Goal: Information Seeking & Learning: Check status

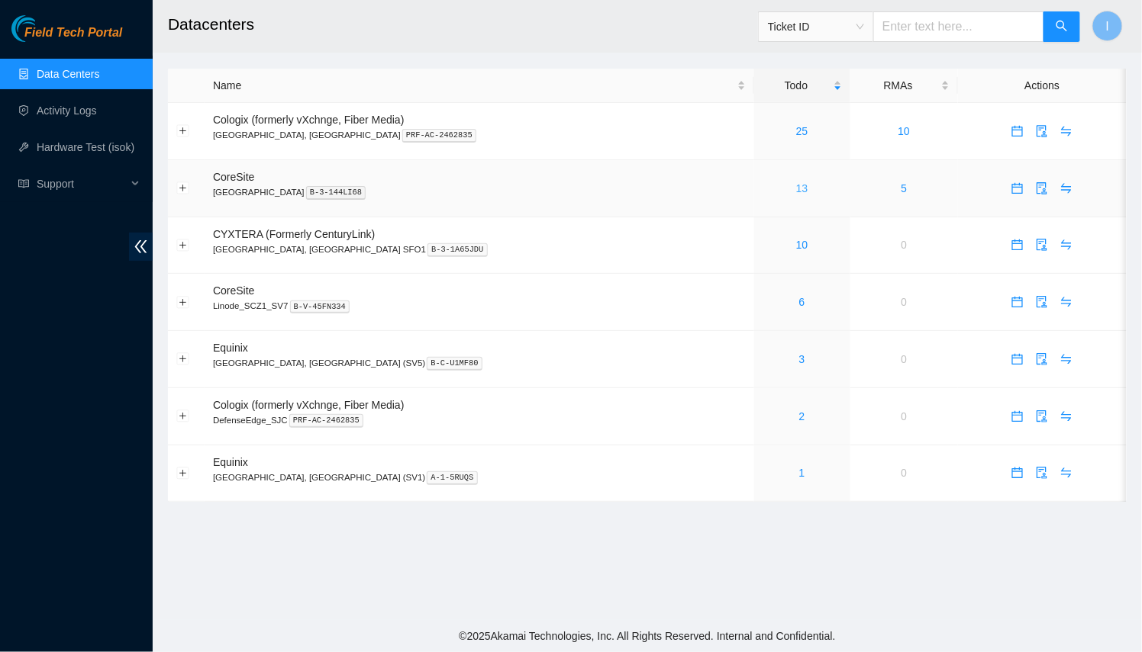
click at [796, 191] on link "13" at bounding box center [802, 188] width 12 height 12
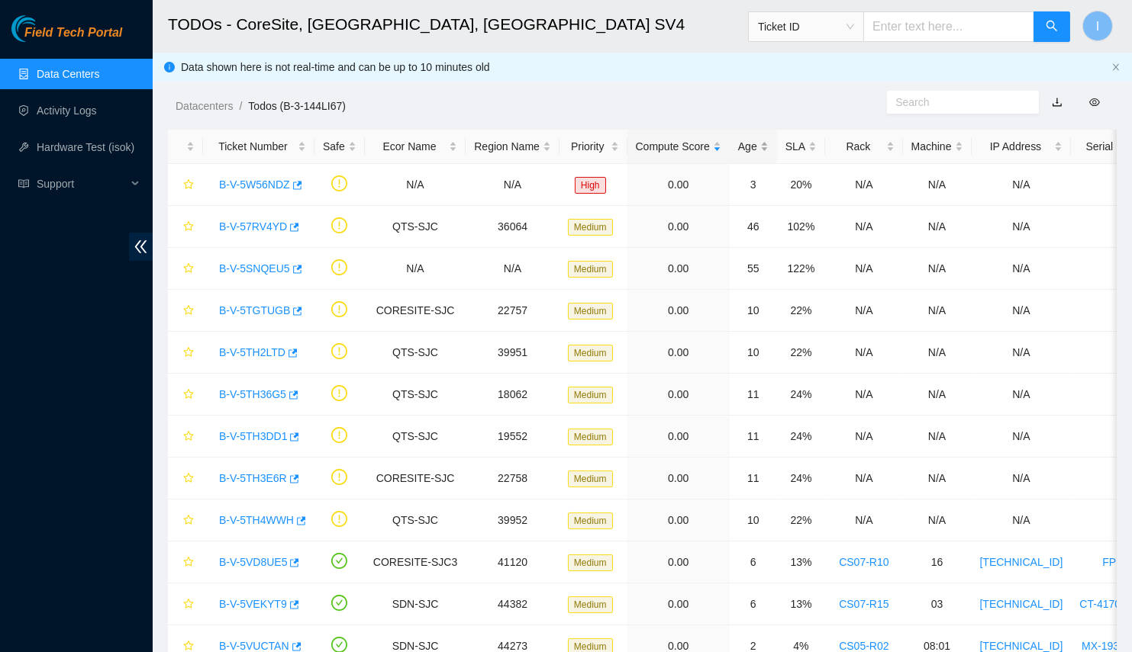
click at [738, 145] on div "Age" at bounding box center [753, 146] width 31 height 17
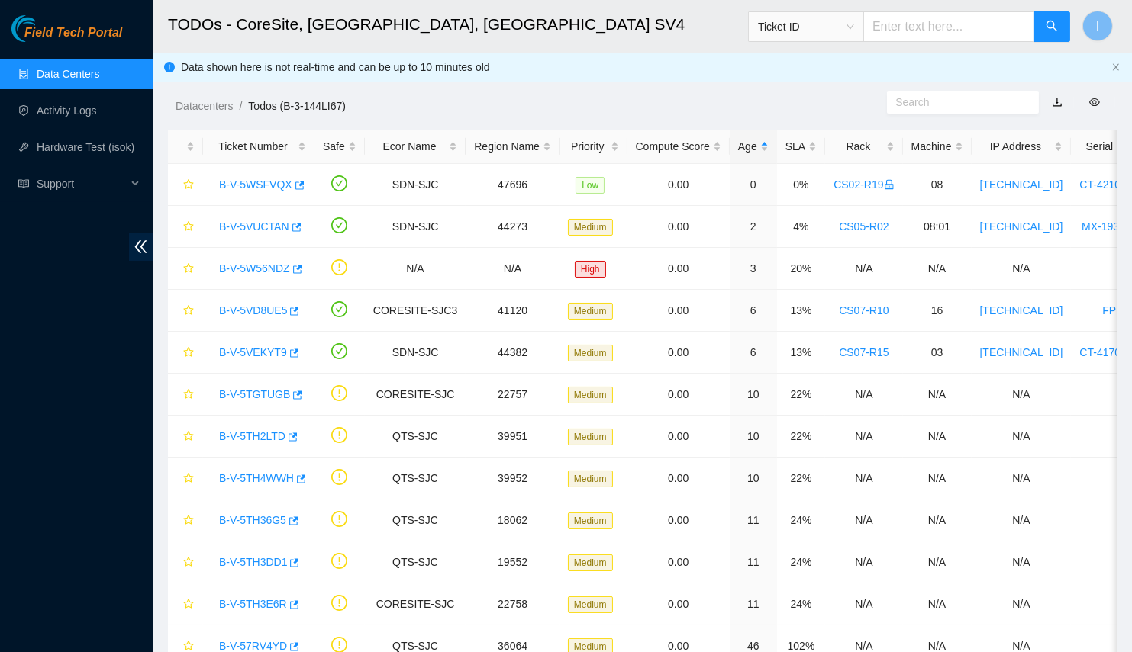
click at [86, 72] on link "Data Centers" at bounding box center [68, 74] width 63 height 12
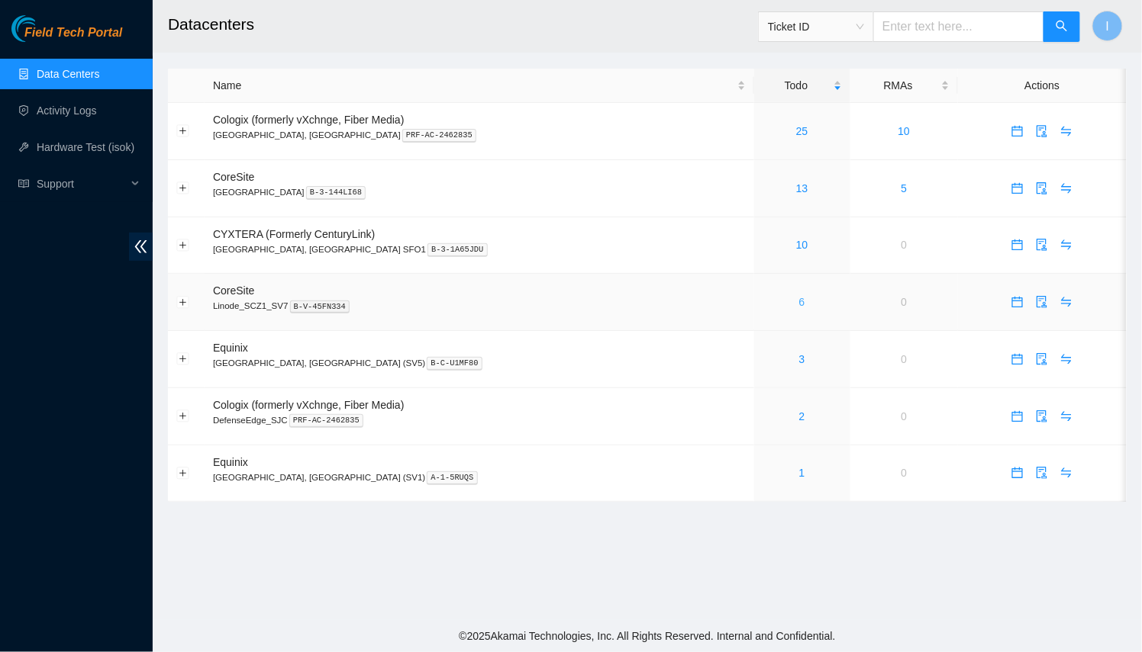
click at [799, 302] on link "6" at bounding box center [802, 302] width 6 height 12
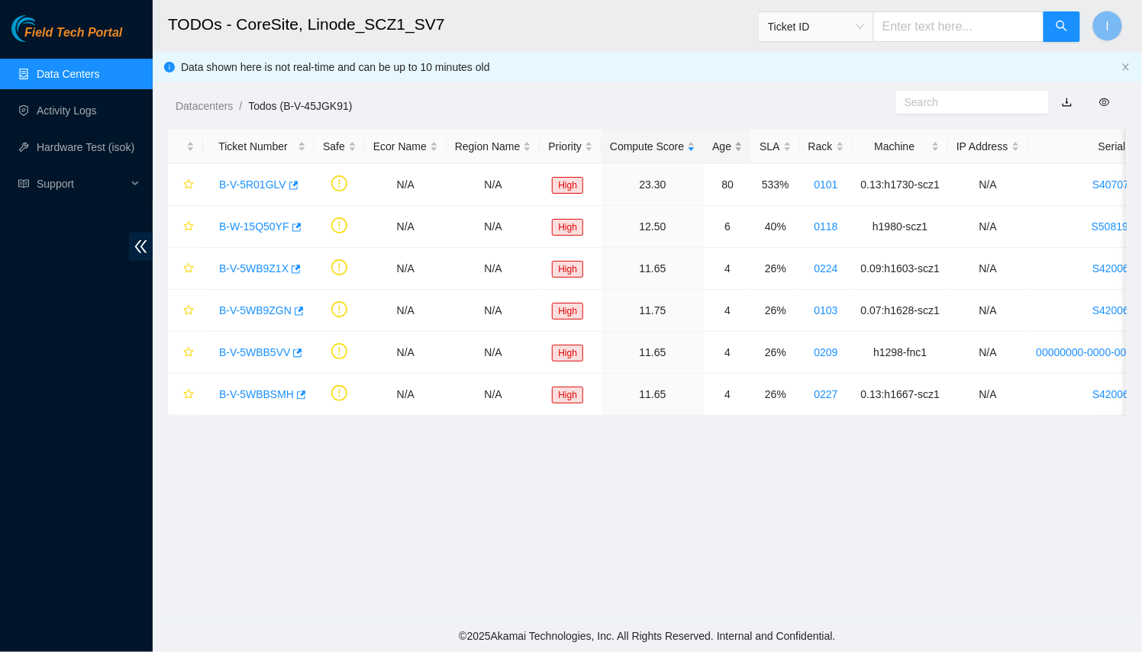
click at [719, 143] on div "Age" at bounding box center [727, 146] width 31 height 17
click at [237, 181] on link "B-V-5WB9Z1X" at bounding box center [253, 185] width 69 height 12
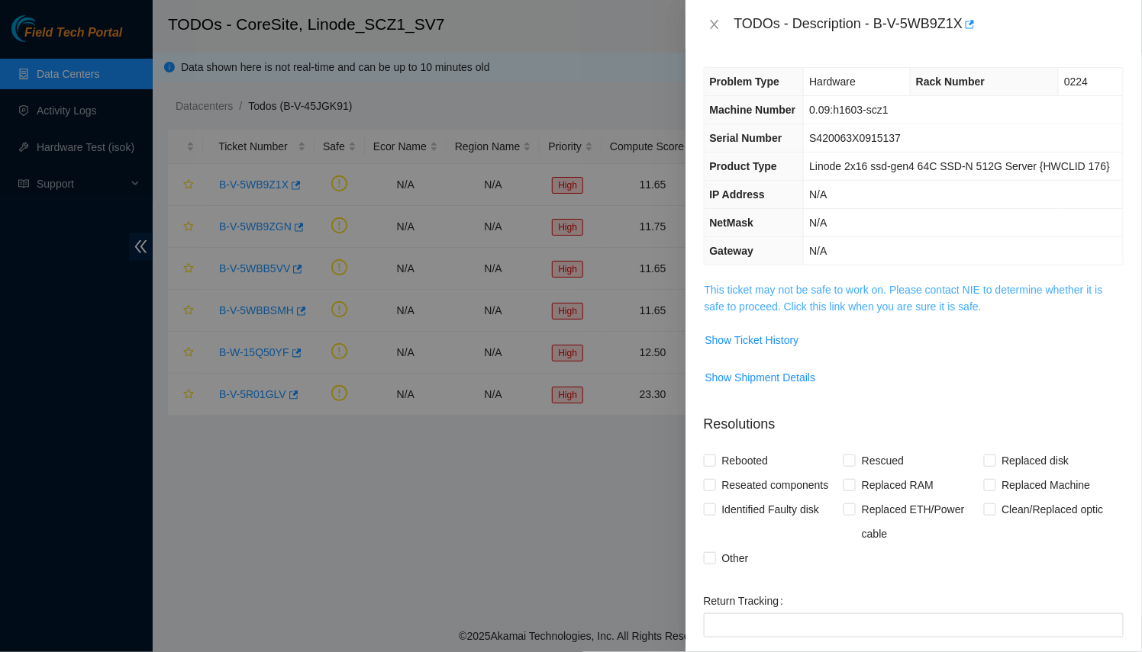
click at [794, 307] on link "This ticket may not be safe to work on. Please contact NIE to determine whether…" at bounding box center [903, 298] width 398 height 29
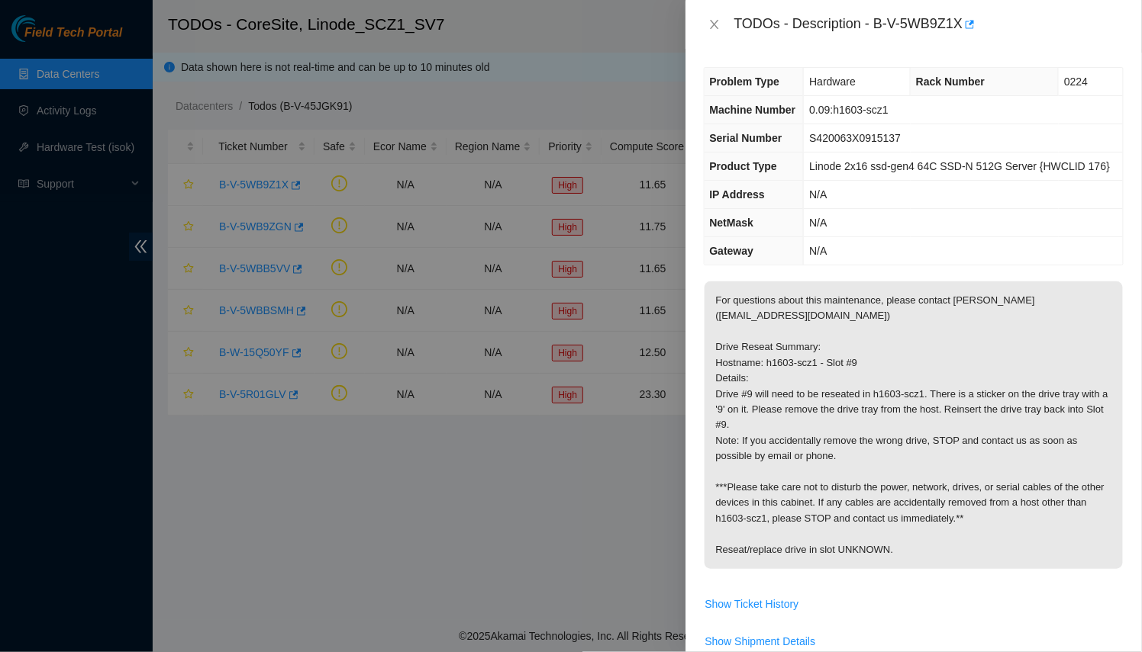
click at [324, 179] on div at bounding box center [571, 326] width 1142 height 652
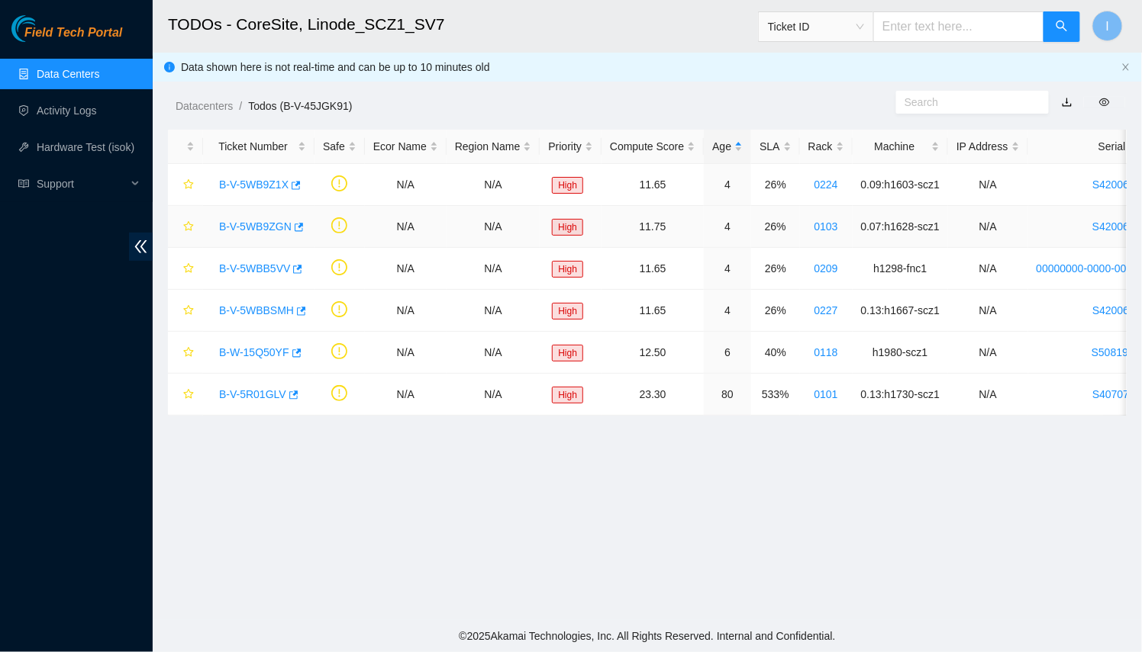
click at [268, 224] on link "B-V-5WB9ZGN" at bounding box center [255, 227] width 72 height 12
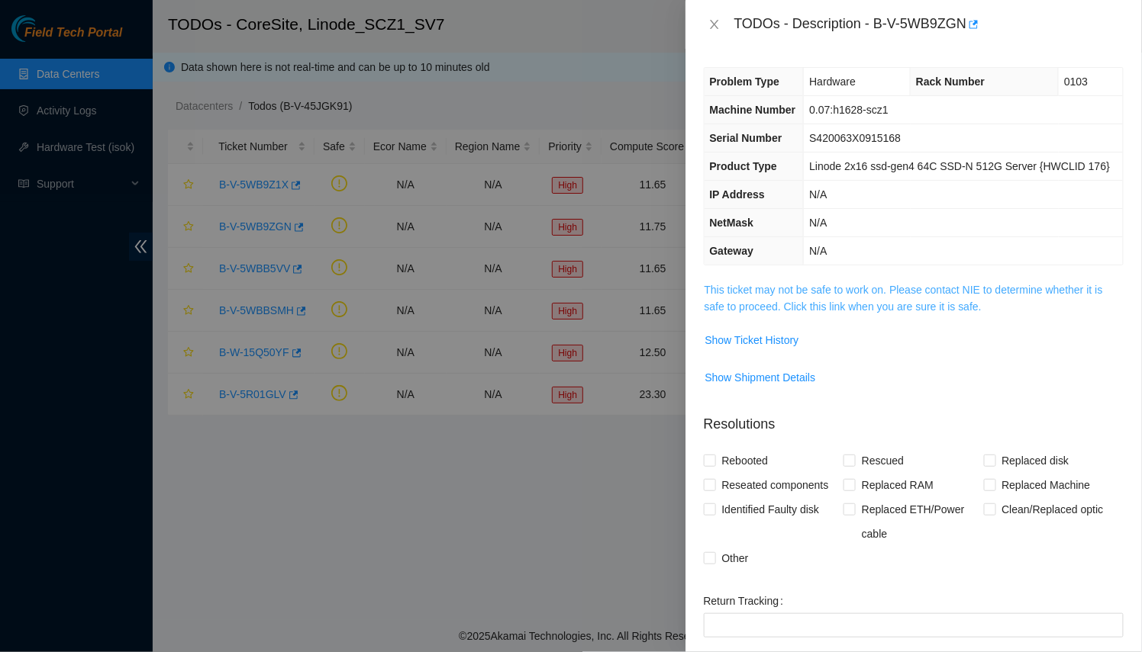
click at [856, 304] on link "This ticket may not be safe to work on. Please contact NIE to determine whether…" at bounding box center [903, 298] width 398 height 29
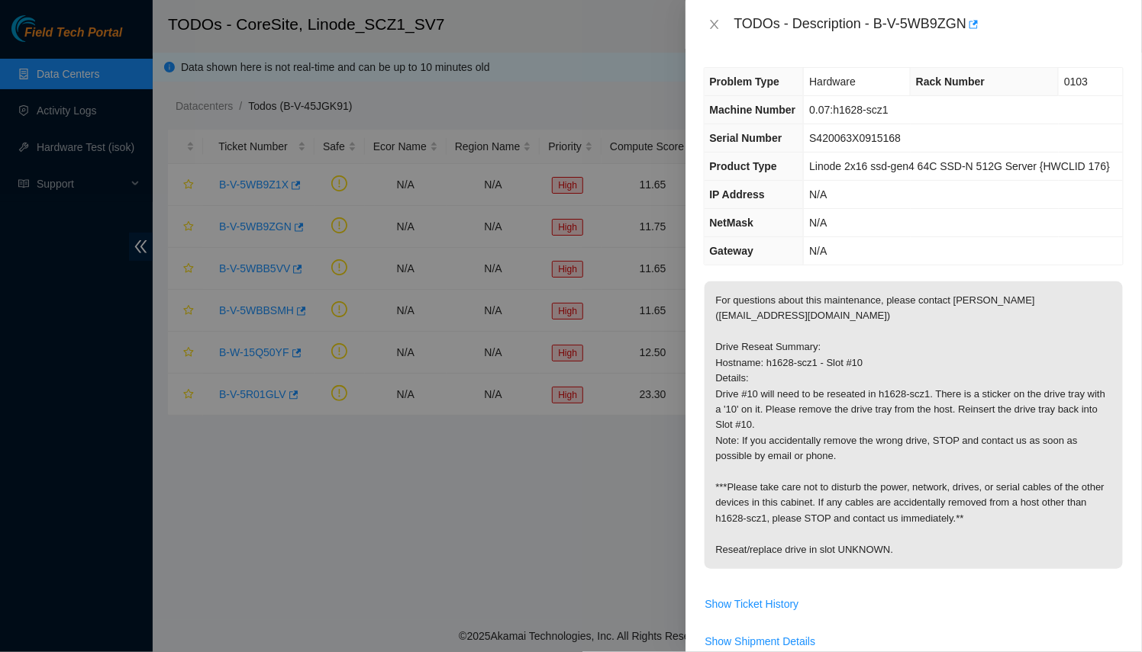
click at [358, 327] on div at bounding box center [571, 326] width 1142 height 652
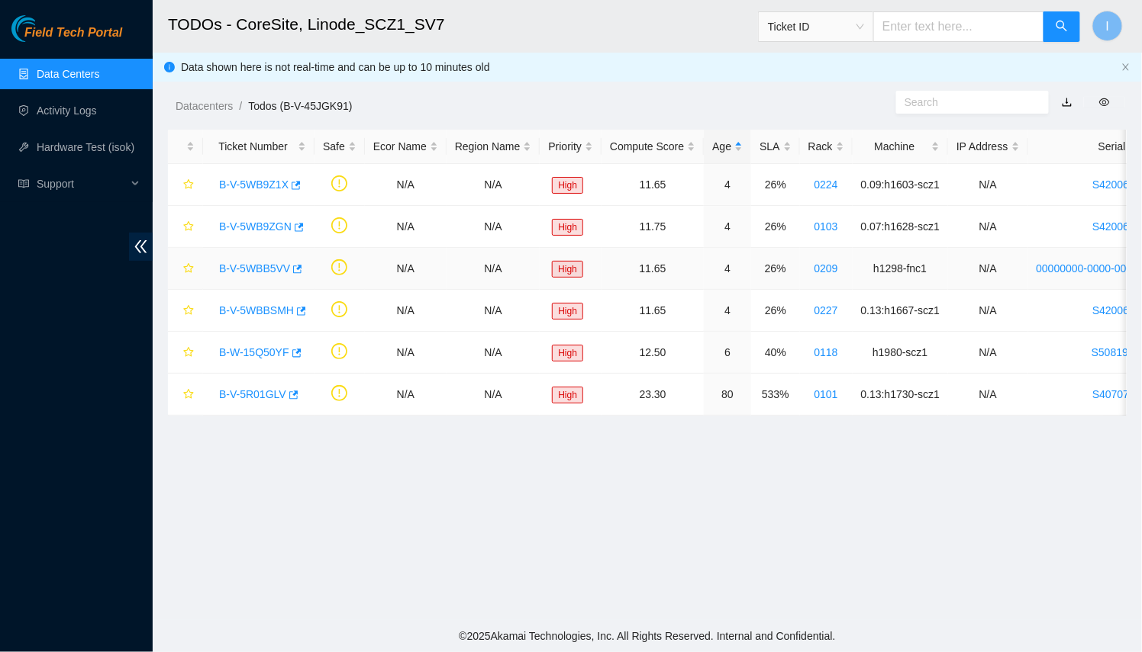
click at [248, 269] on link "B-V-5WBB5VV" at bounding box center [254, 268] width 71 height 12
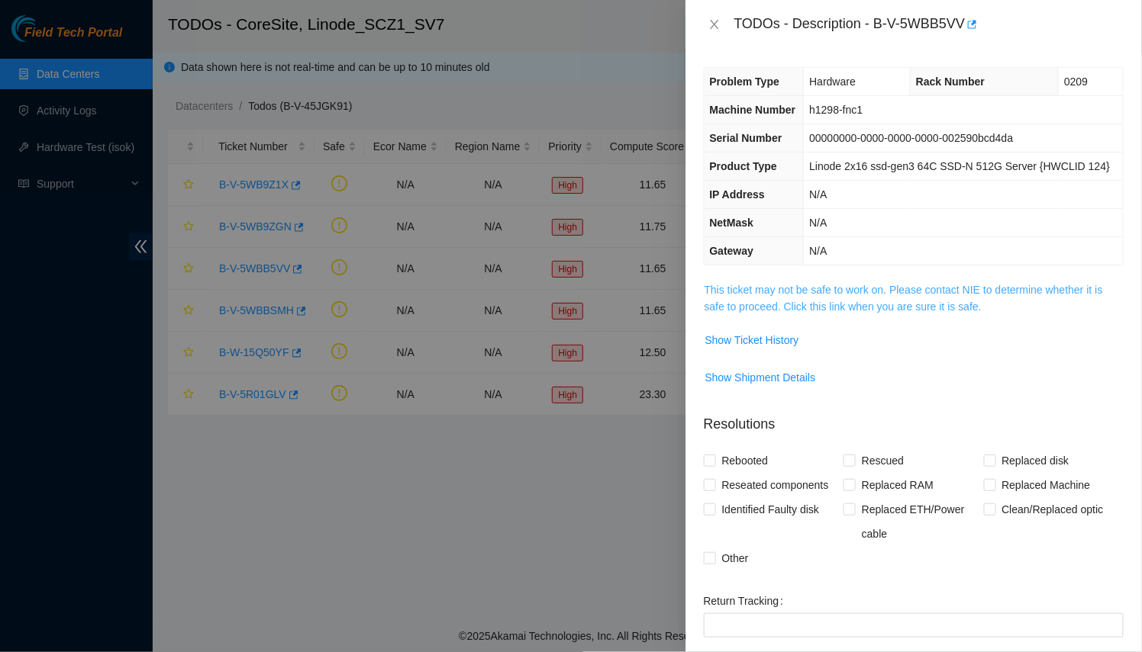
click at [823, 309] on link "This ticket may not be safe to work on. Please contact NIE to determine whether…" at bounding box center [903, 298] width 398 height 29
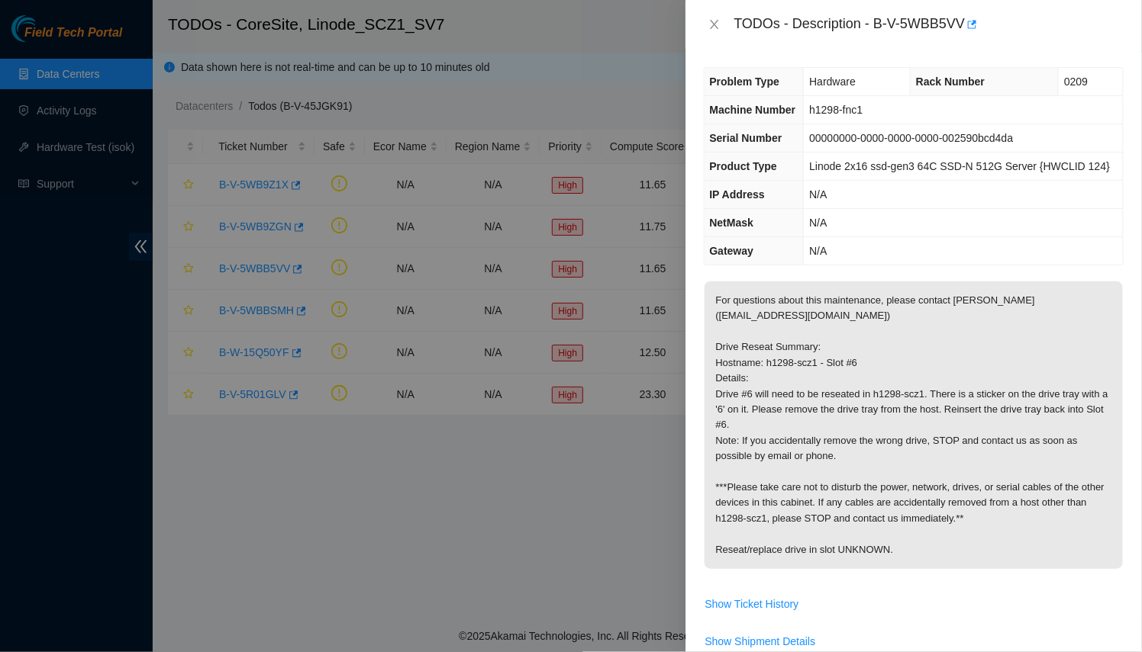
click at [264, 287] on div at bounding box center [571, 326] width 1142 height 652
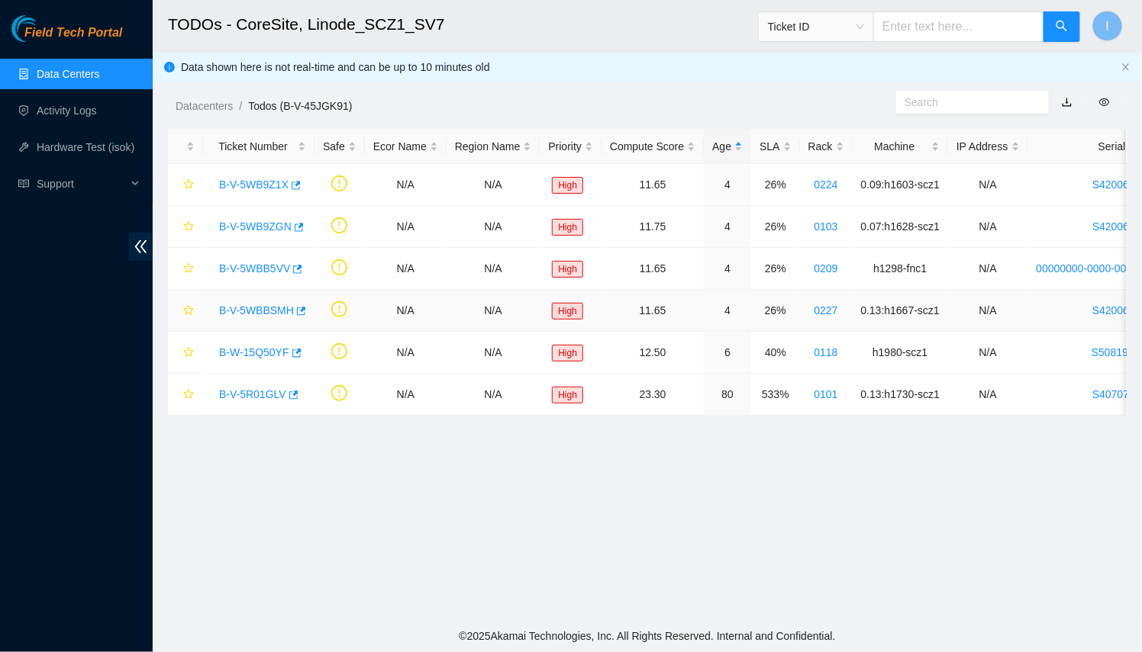
click at [256, 304] on link "B-V-5WBBSMH" at bounding box center [256, 310] width 75 height 12
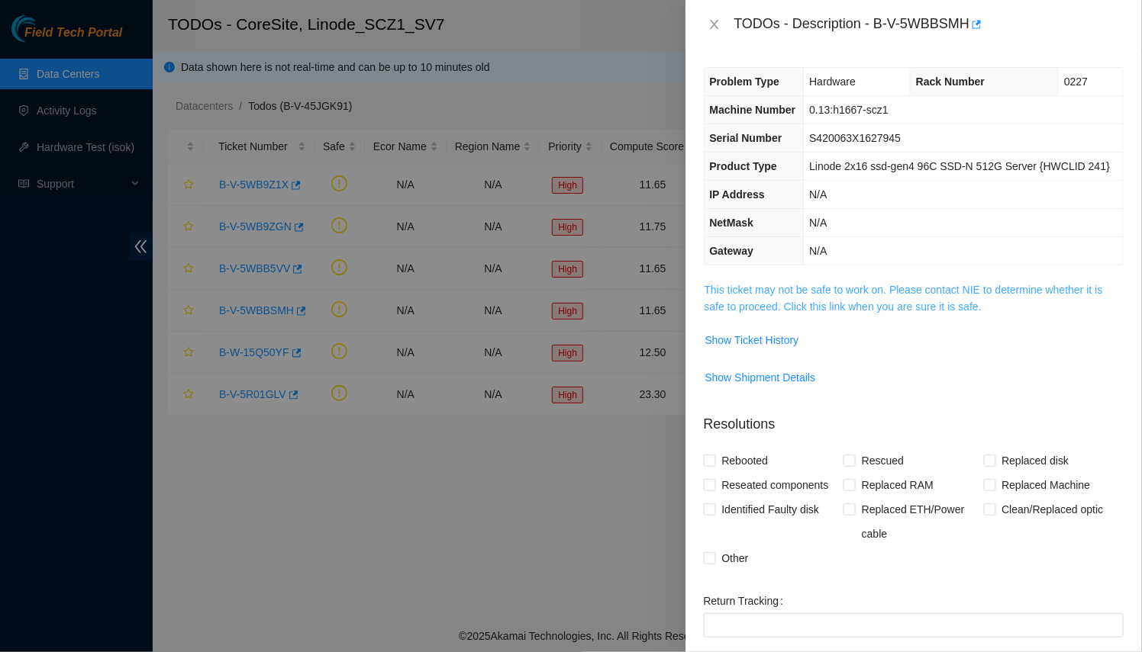
click at [817, 304] on link "This ticket may not be safe to work on. Please contact NIE to determine whether…" at bounding box center [903, 298] width 398 height 29
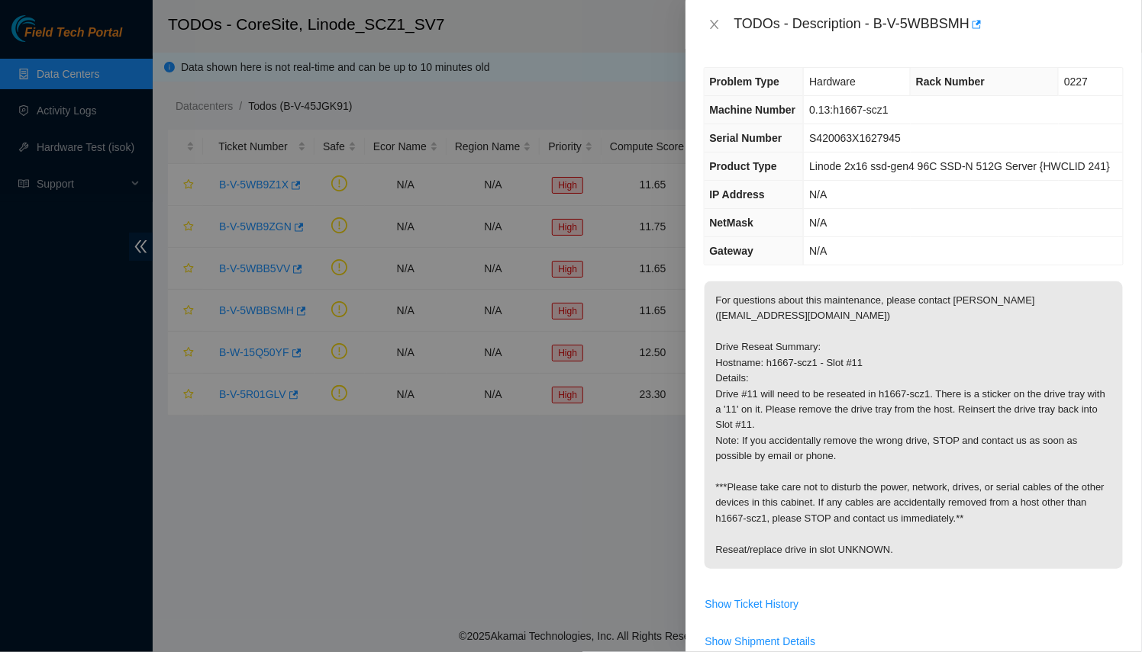
click at [664, 427] on div at bounding box center [571, 326] width 1142 height 652
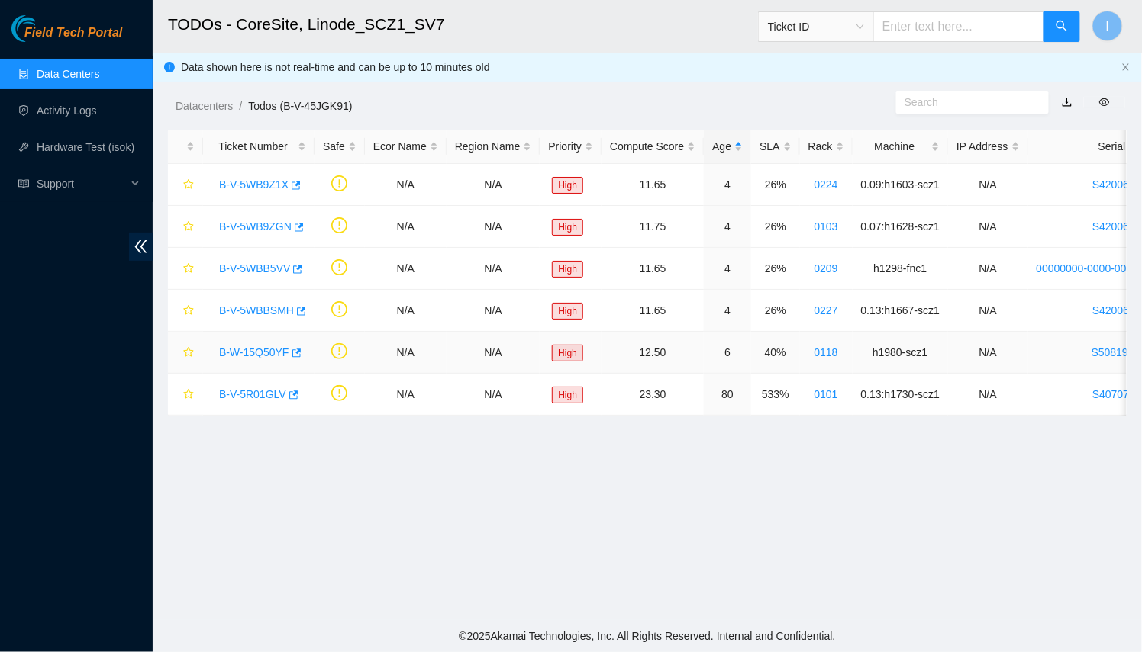
click at [273, 340] on div "B-W-15Q50YF" at bounding box center [258, 352] width 95 height 24
click at [241, 353] on link "B-W-15Q50YF" at bounding box center [254, 352] width 70 height 12
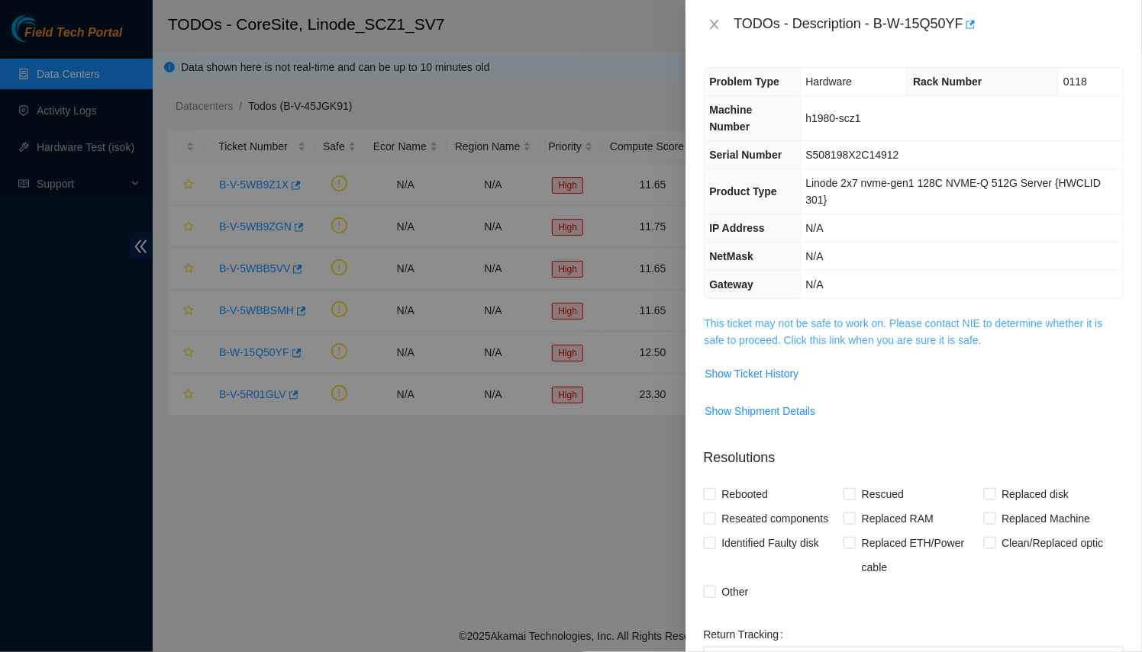
click at [800, 324] on link "This ticket may not be safe to work on. Please contact NIE to determine whether…" at bounding box center [903, 331] width 398 height 29
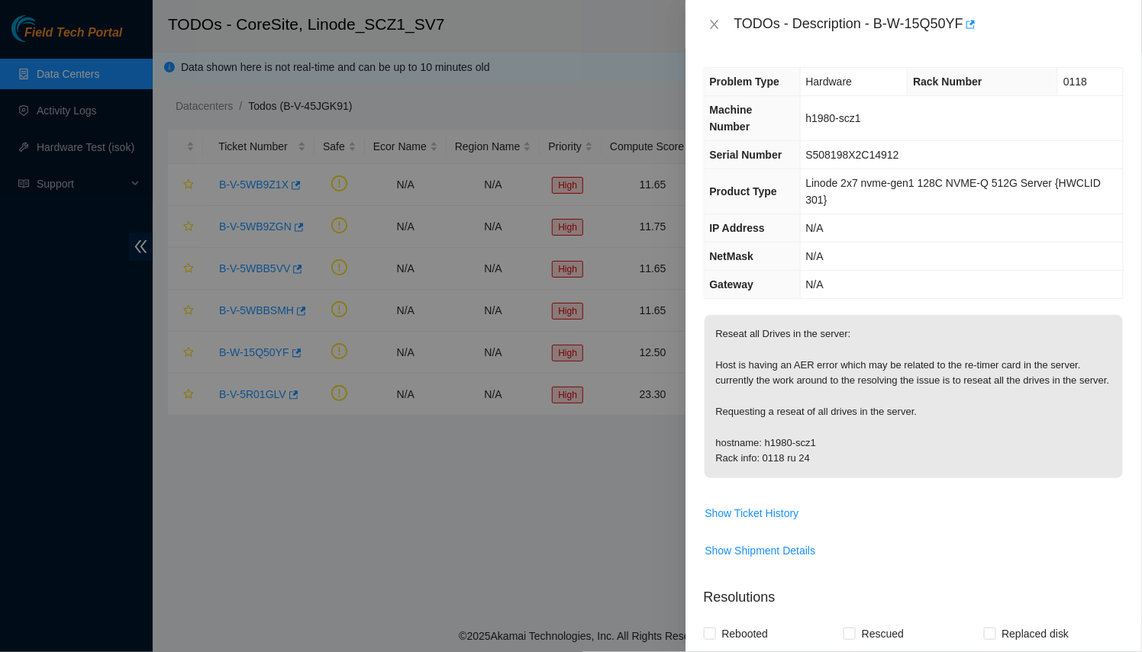
click at [596, 427] on div at bounding box center [571, 326] width 1142 height 652
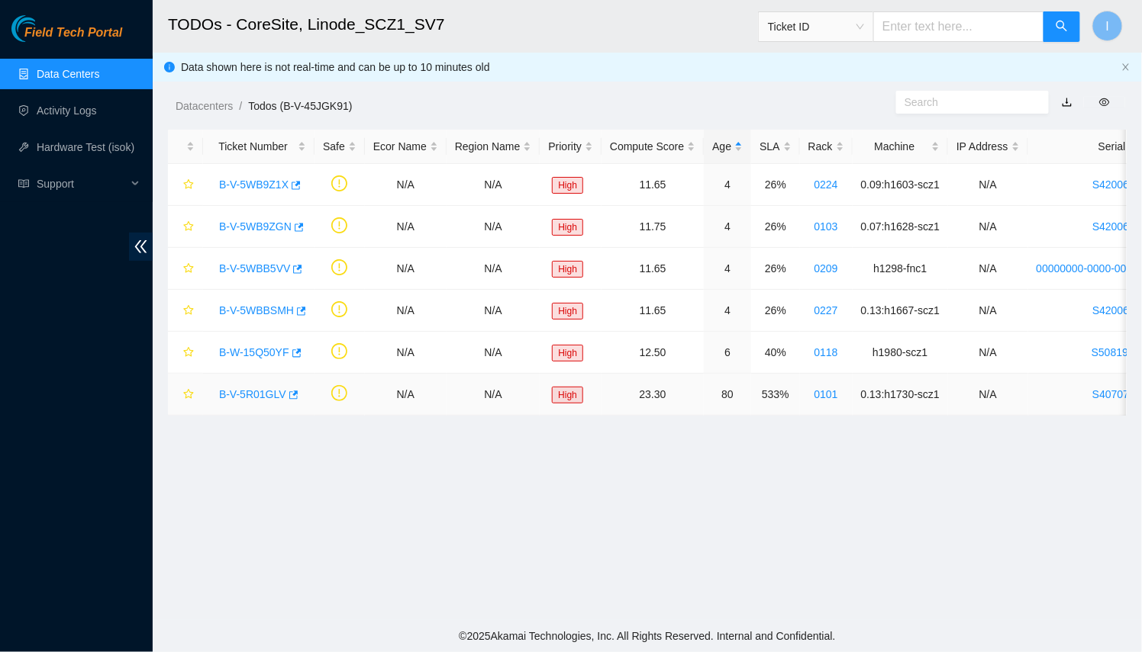
click at [225, 397] on link "B-V-5R01GLV" at bounding box center [252, 394] width 67 height 12
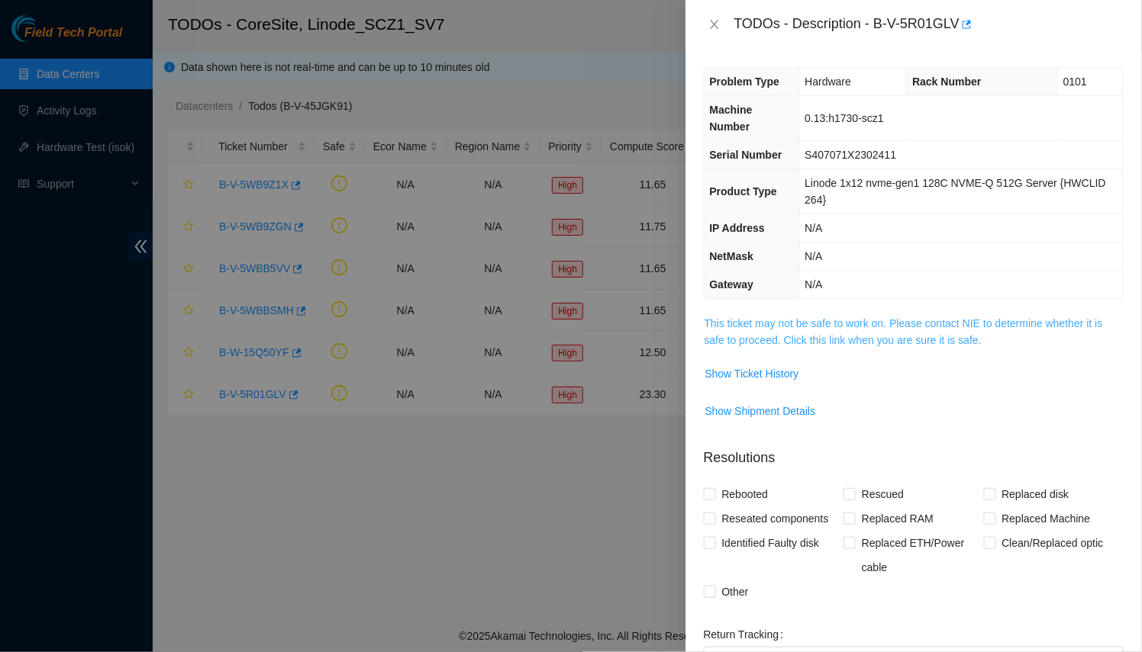
click at [777, 341] on link "This ticket may not be safe to work on. Please contact NIE to determine whether…" at bounding box center [903, 331] width 398 height 29
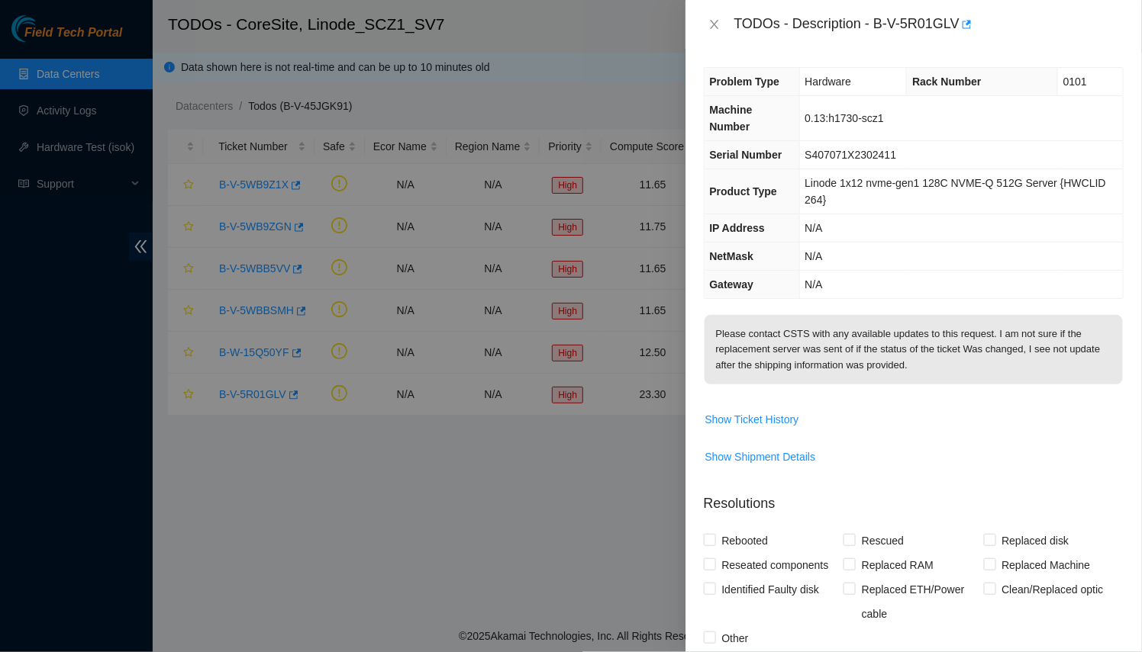
click at [678, 418] on div at bounding box center [571, 326] width 1142 height 652
